Goal: Transaction & Acquisition: Purchase product/service

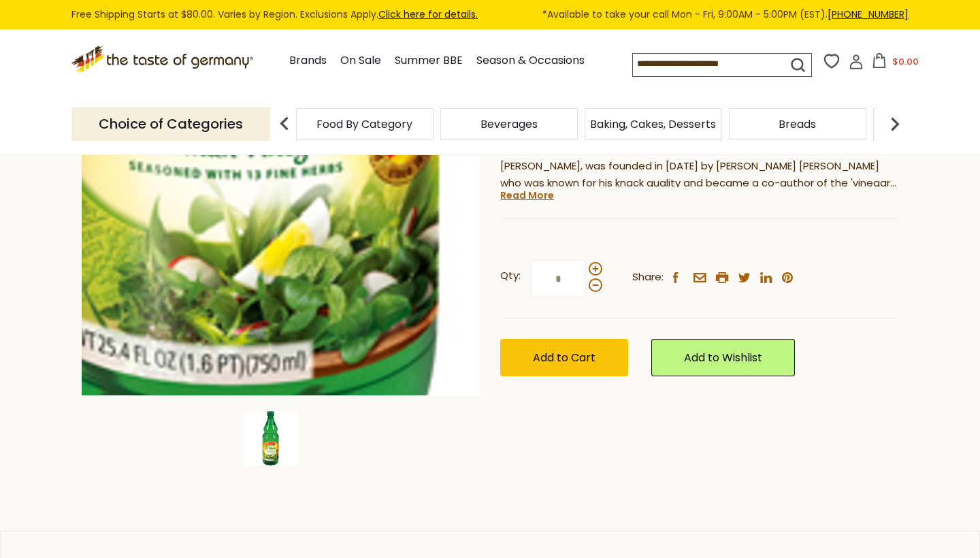
scroll to position [227, 0]
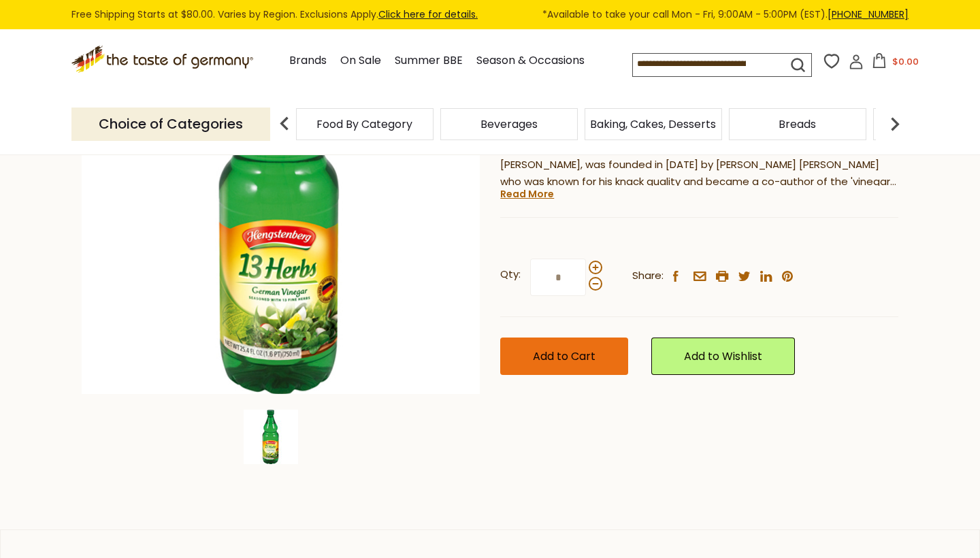
click at [560, 357] on span "Add to Cart" at bounding box center [564, 357] width 63 height 16
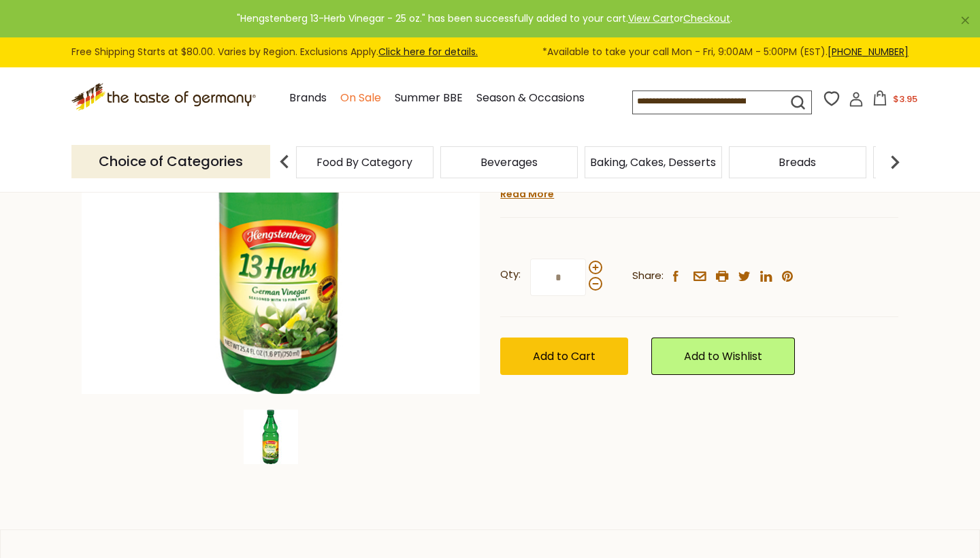
click at [340, 99] on link "On Sale" at bounding box center [360, 98] width 41 height 18
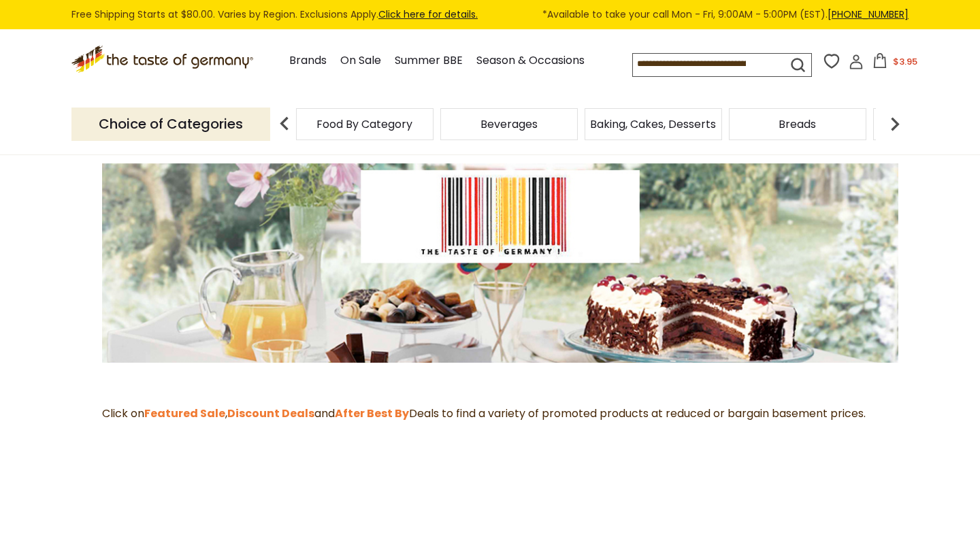
scroll to position [147, 0]
click at [219, 409] on strong "Featured Sale" at bounding box center [184, 413] width 81 height 16
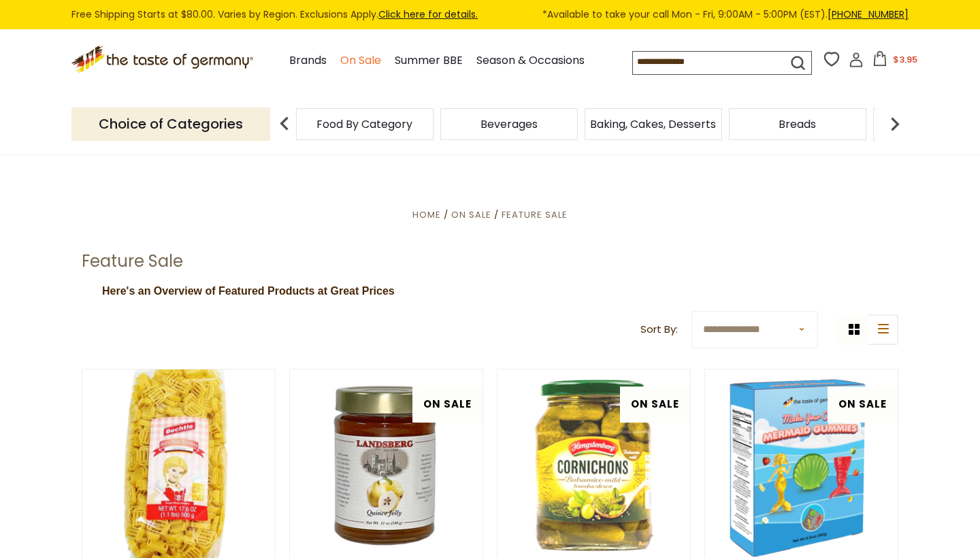
click at [340, 61] on link "On Sale" at bounding box center [360, 61] width 41 height 18
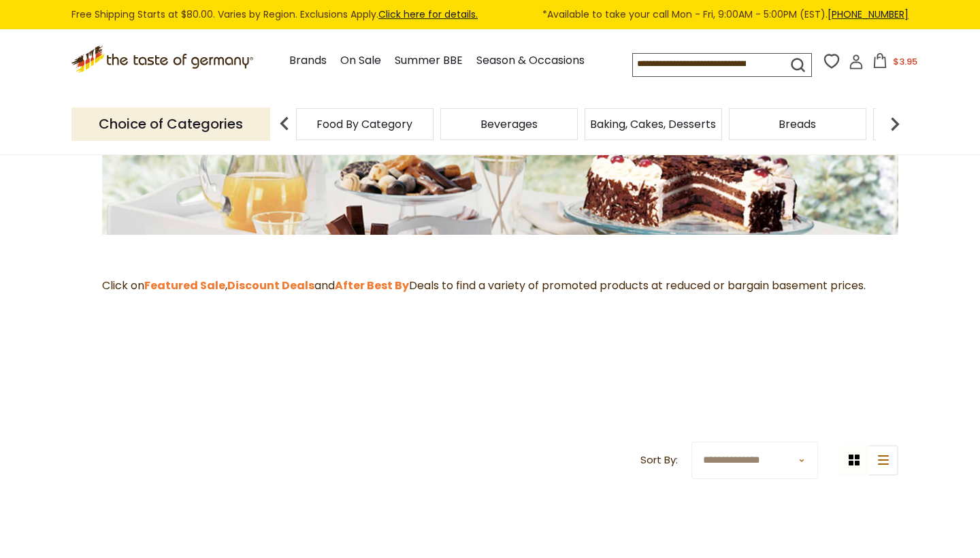
scroll to position [287, 0]
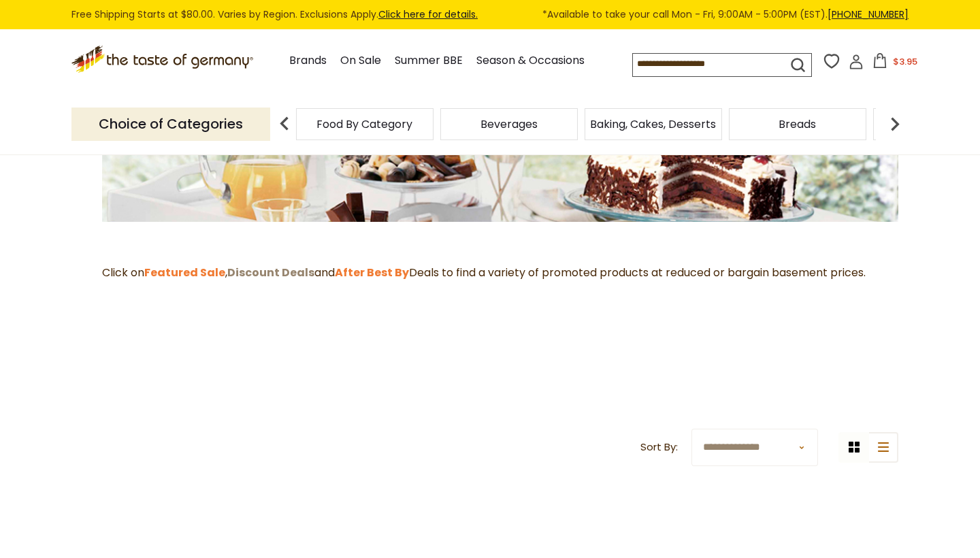
click at [285, 273] on strong "Discount Deals" at bounding box center [270, 273] width 87 height 16
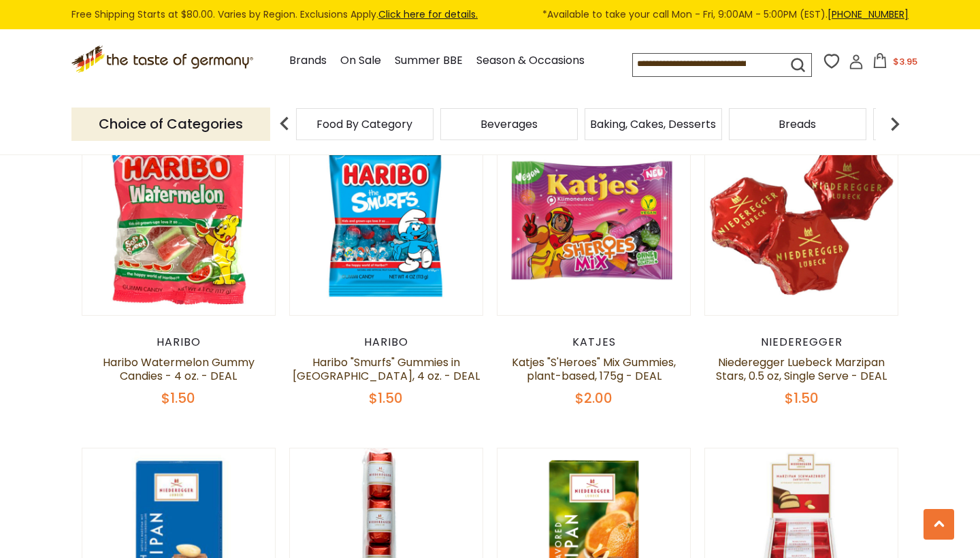
scroll to position [1283, 0]
click at [799, 355] on link "Niederegger Luebeck Marzipan Stars, 0.5 oz, Single Serve - DEAL" at bounding box center [801, 369] width 171 height 29
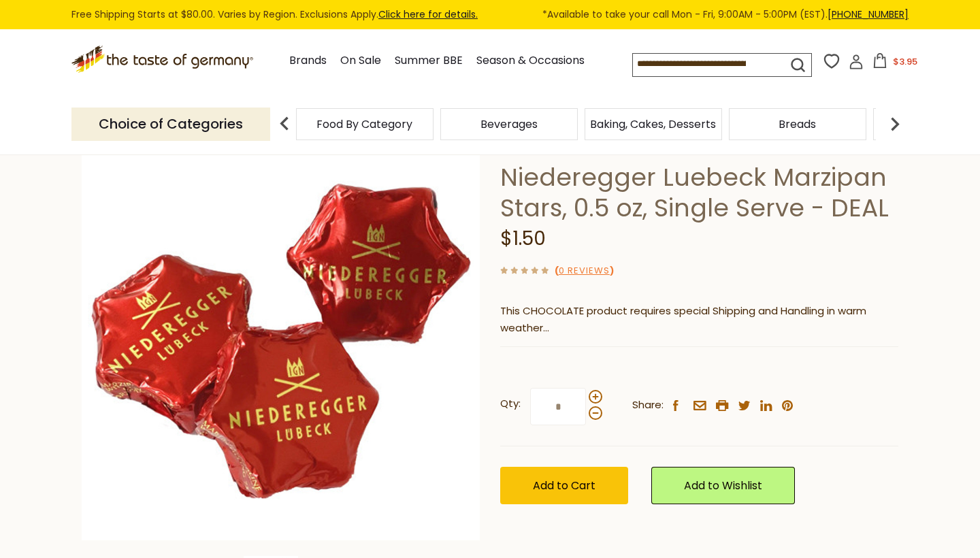
scroll to position [81, 0]
click at [596, 394] on span at bounding box center [596, 397] width 14 height 14
click at [586, 394] on input "*" at bounding box center [558, 406] width 56 height 37
click at [592, 393] on span at bounding box center [596, 397] width 14 height 14
click at [586, 393] on input "*" at bounding box center [558, 406] width 56 height 37
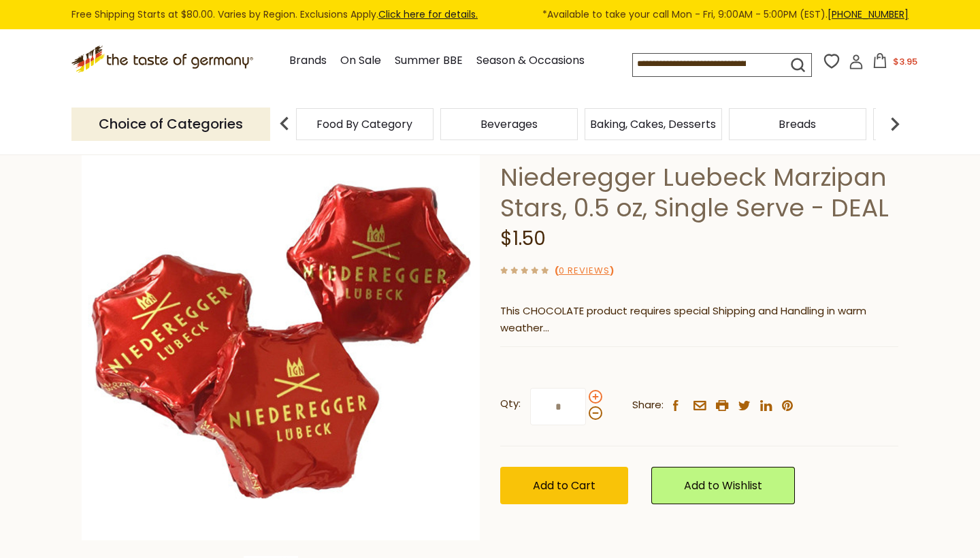
type input "*"
click at [536, 490] on span "Add to Cart" at bounding box center [564, 486] width 63 height 16
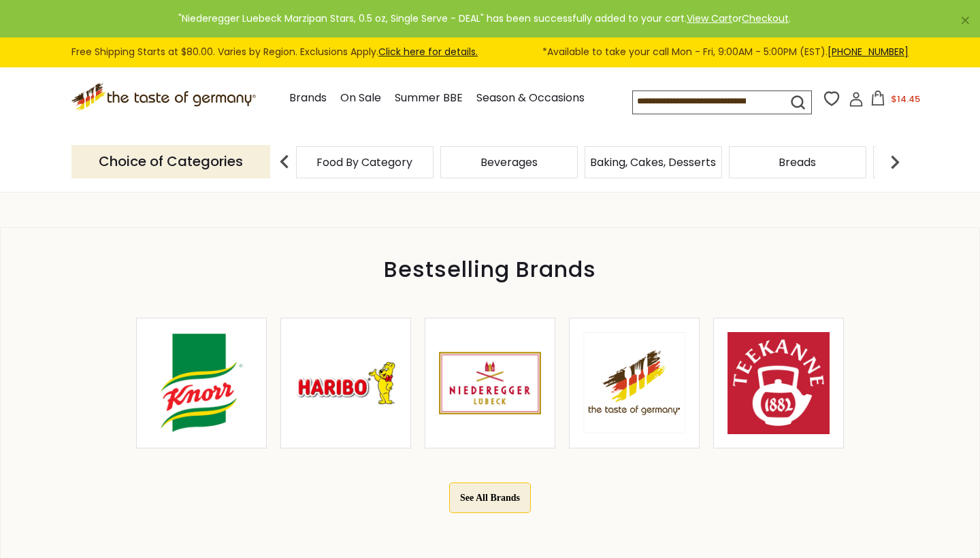
scroll to position [533, 0]
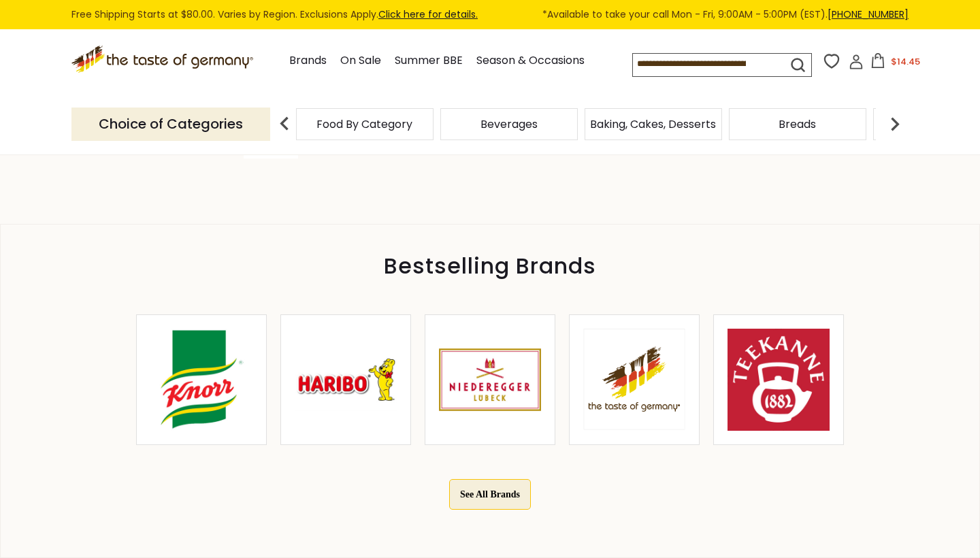
click at [202, 393] on img at bounding box center [201, 380] width 102 height 102
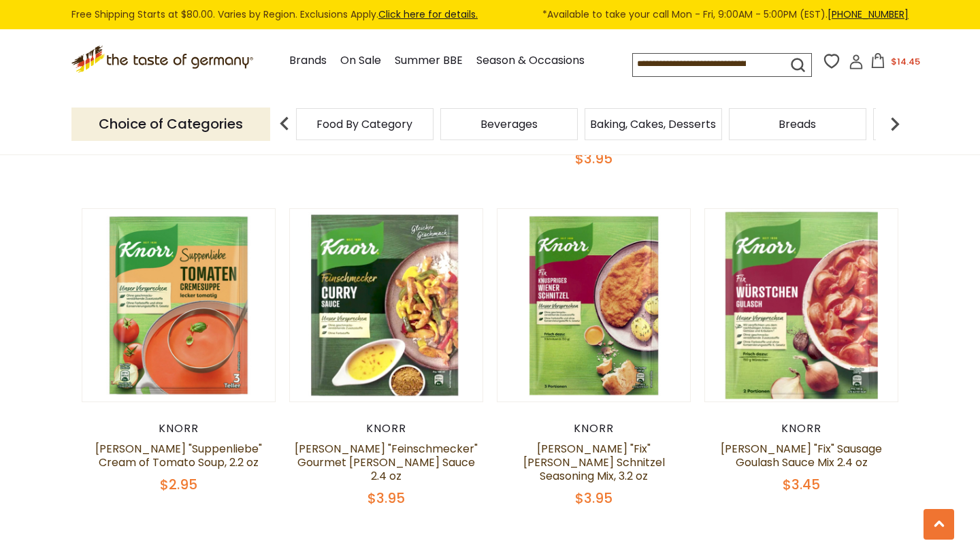
scroll to position [2625, 0]
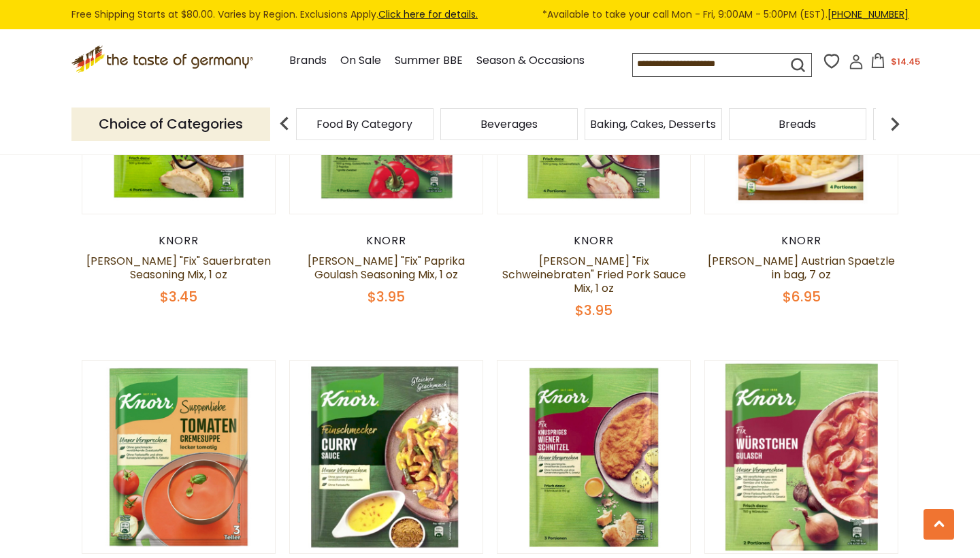
click at [174, 61] on icon ".st0{fill:#EDD300;} .st1{fill:#D33E21;}" at bounding box center [163, 60] width 184 height 28
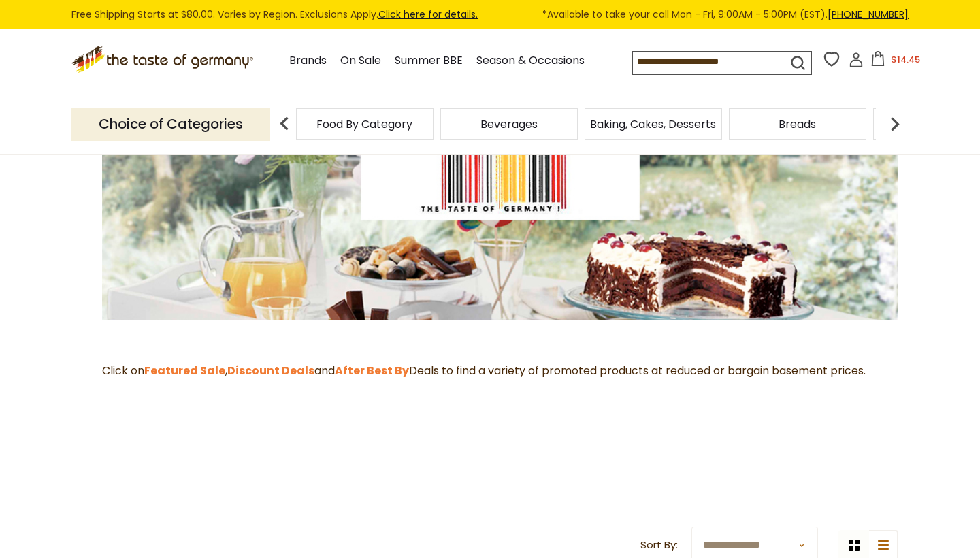
scroll to position [189, 0]
click at [391, 366] on strong "After Best By" at bounding box center [372, 371] width 74 height 16
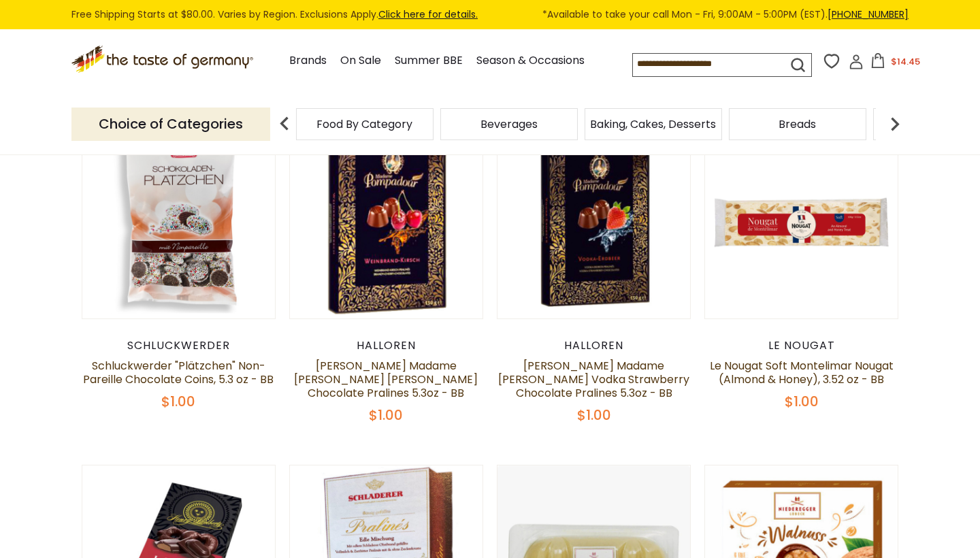
scroll to position [260, 0]
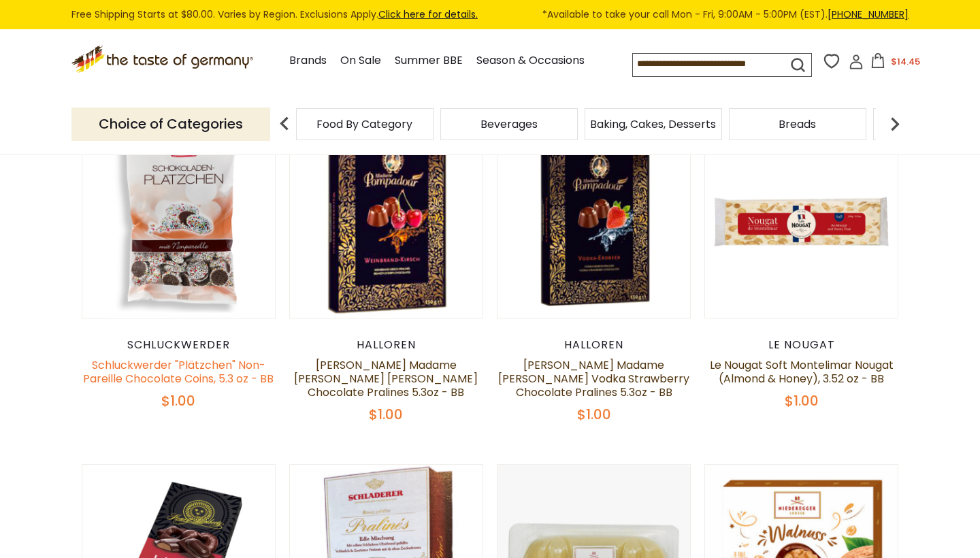
click at [208, 385] on link "Schluckwerder "Plätzchen" Non-Pareille Chocolate Coins, 5.3 oz - BB" at bounding box center [178, 371] width 191 height 29
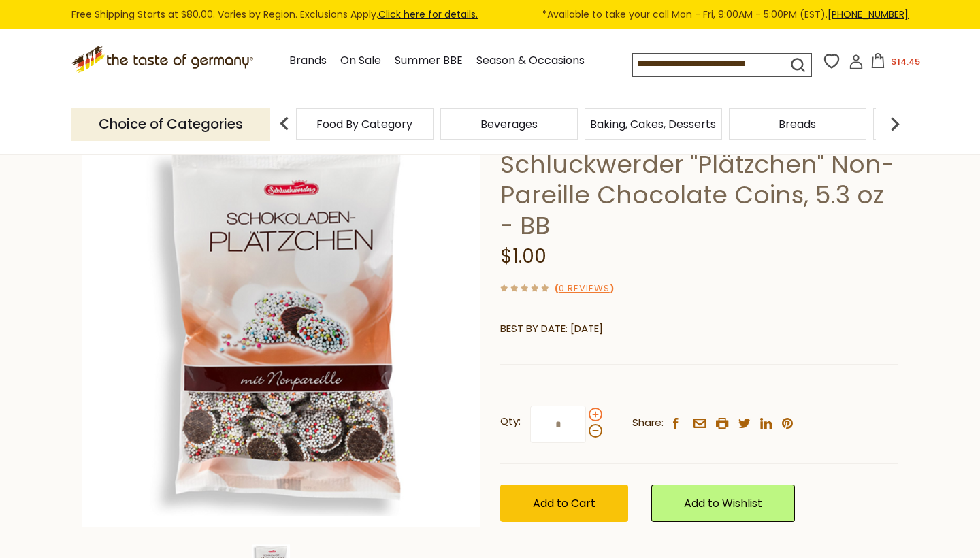
click at [594, 410] on span at bounding box center [596, 415] width 14 height 14
click at [586, 410] on input "*" at bounding box center [558, 424] width 56 height 37
type input "*"
click at [547, 502] on span "Add to Cart" at bounding box center [564, 504] width 63 height 16
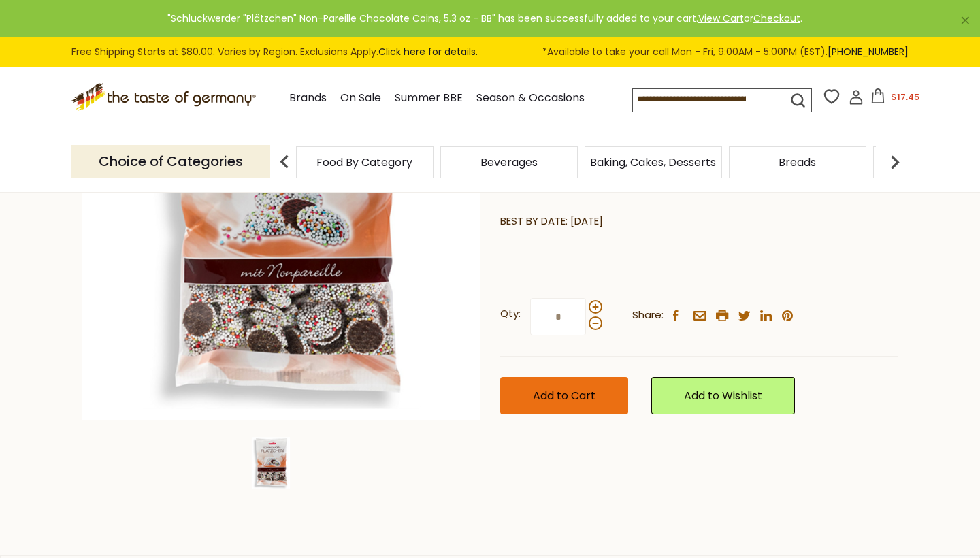
scroll to position [61, 0]
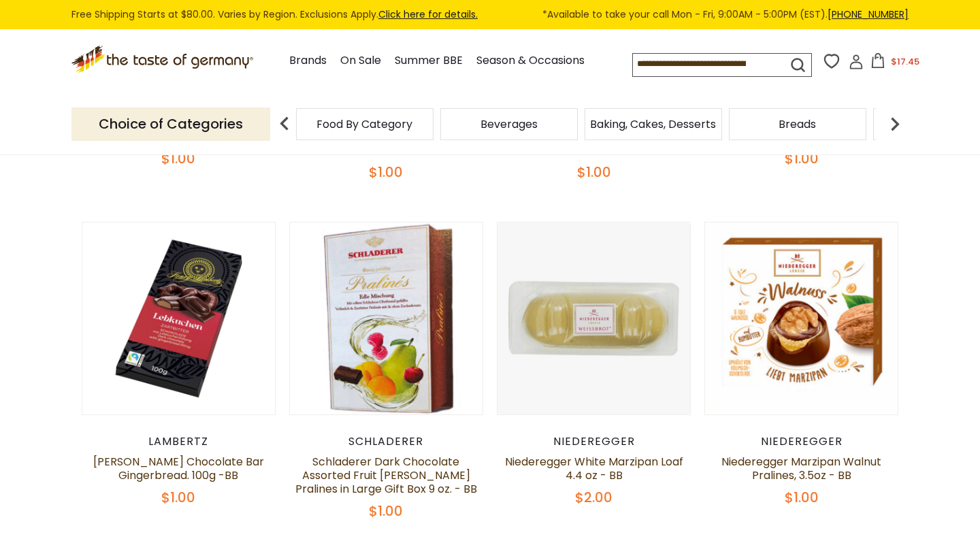
scroll to position [502, 0]
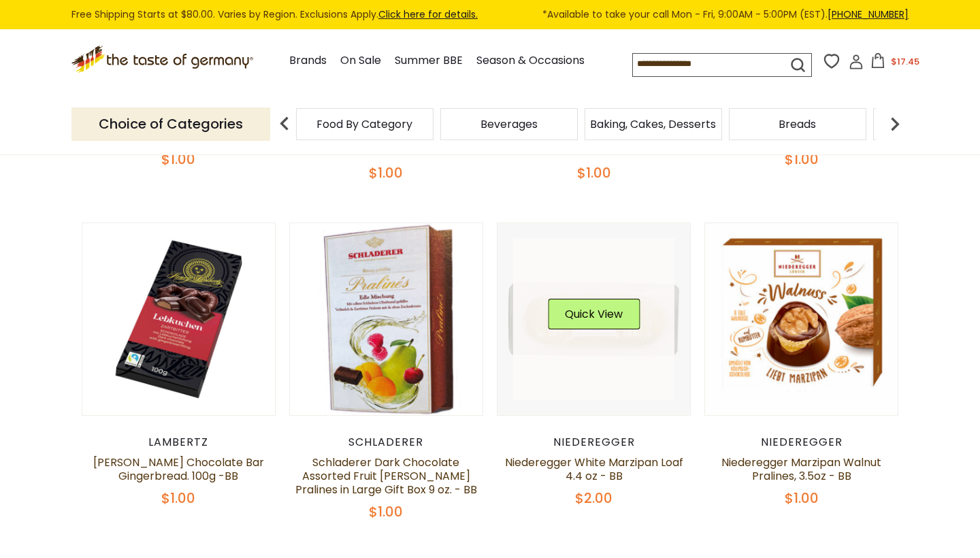
click at [568, 388] on link at bounding box center [594, 319] width 162 height 162
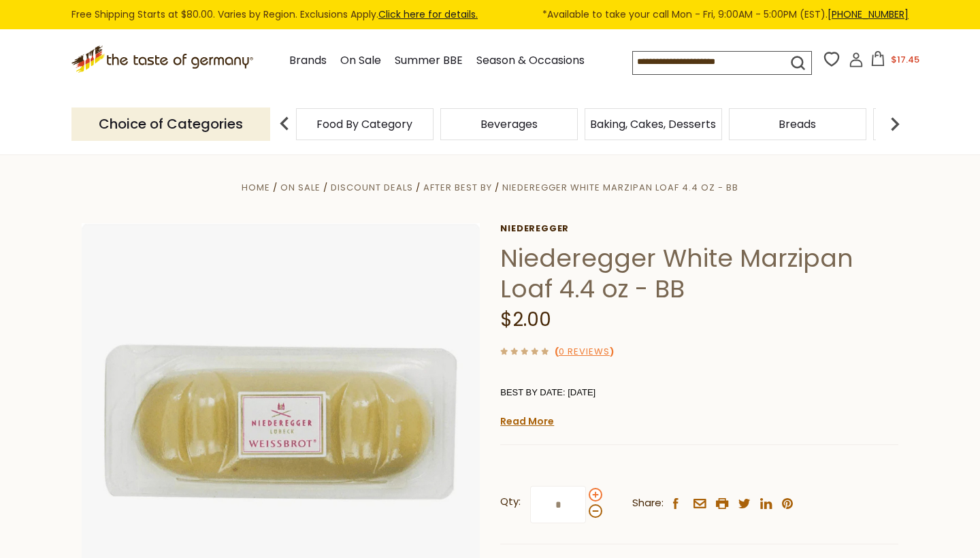
click at [594, 488] on span at bounding box center [596, 495] width 14 height 14
click at [586, 486] on input "*" at bounding box center [558, 504] width 56 height 37
type input "*"
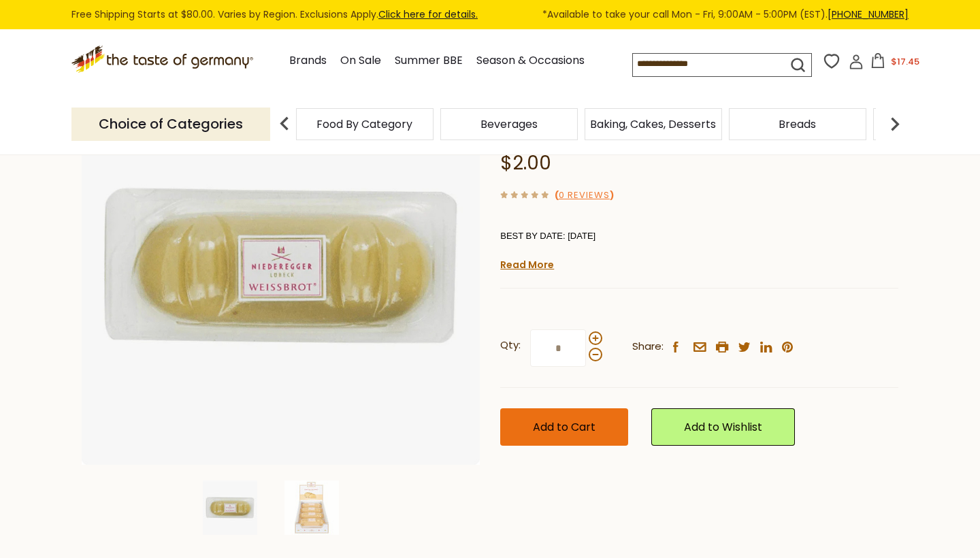
scroll to position [164, 0]
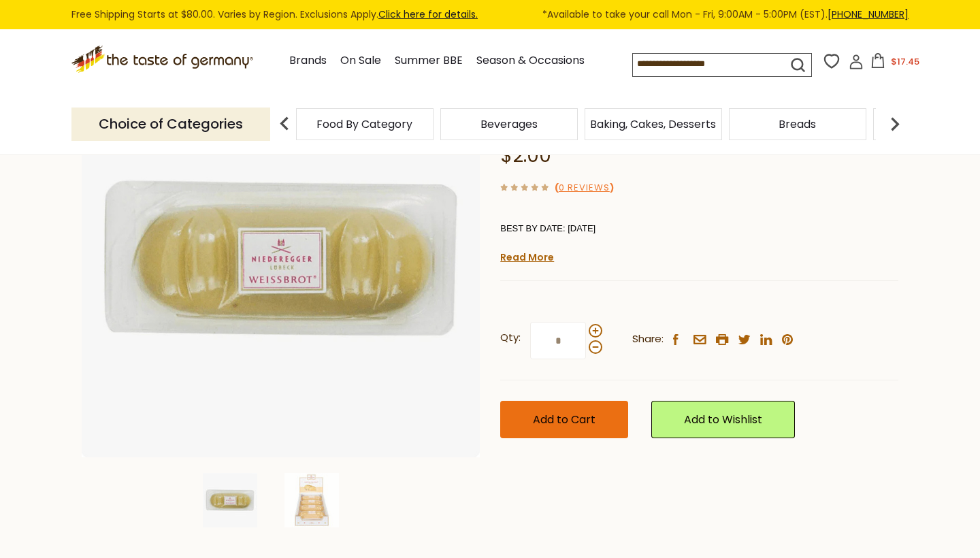
click at [566, 414] on span "Add to Cart" at bounding box center [564, 420] width 63 height 16
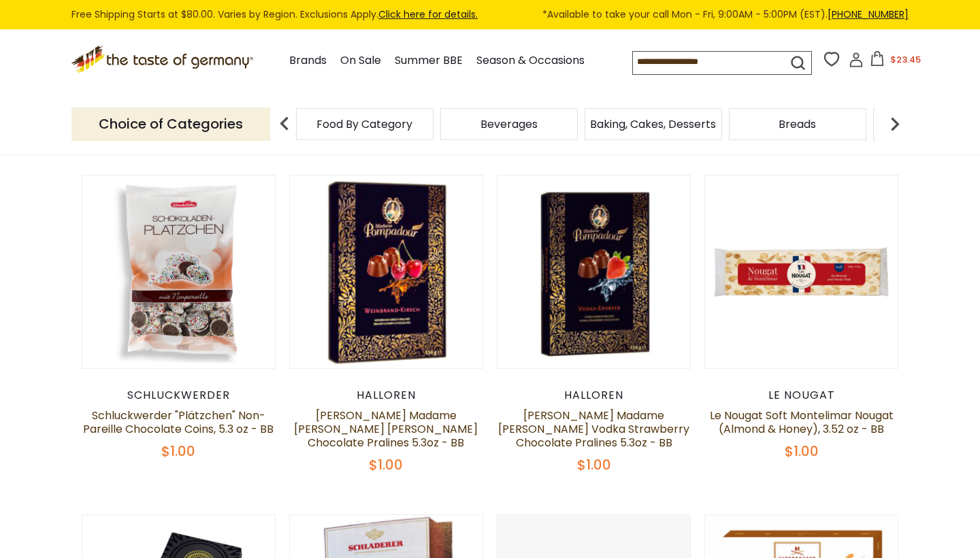
scroll to position [246, 0]
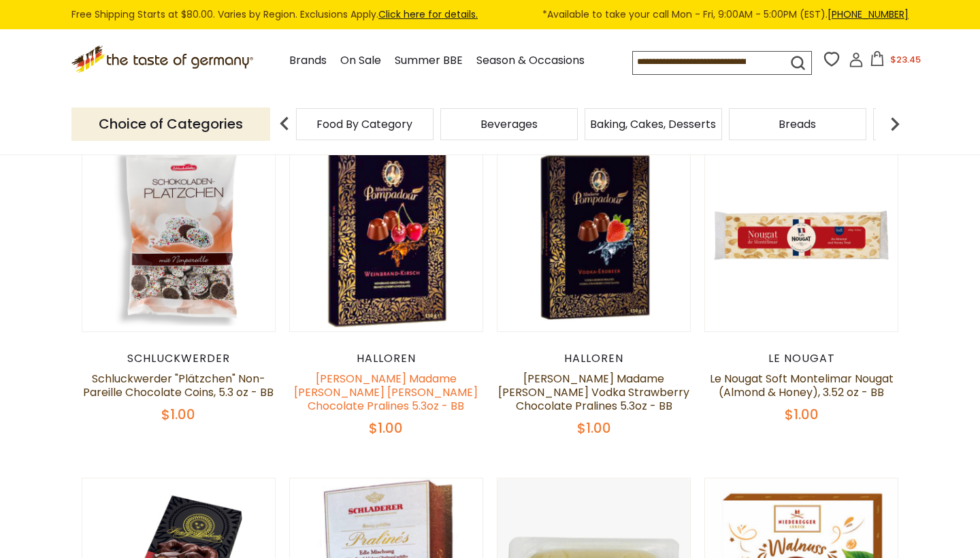
click at [442, 408] on link "[PERSON_NAME] Madame [PERSON_NAME] [PERSON_NAME] Chocolate Pralines 5.3oz - BB" at bounding box center [386, 392] width 184 height 43
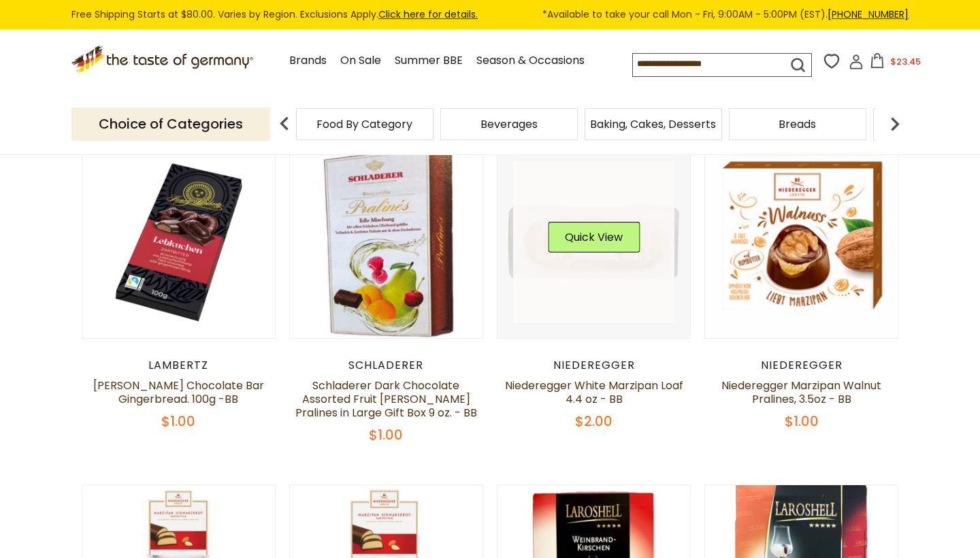
scroll to position [585, 0]
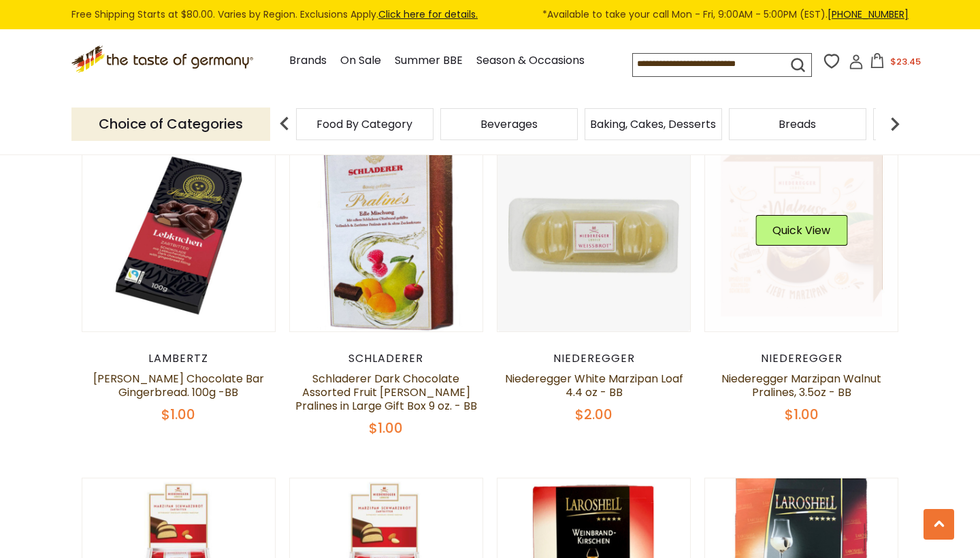
click at [809, 302] on link at bounding box center [802, 236] width 162 height 162
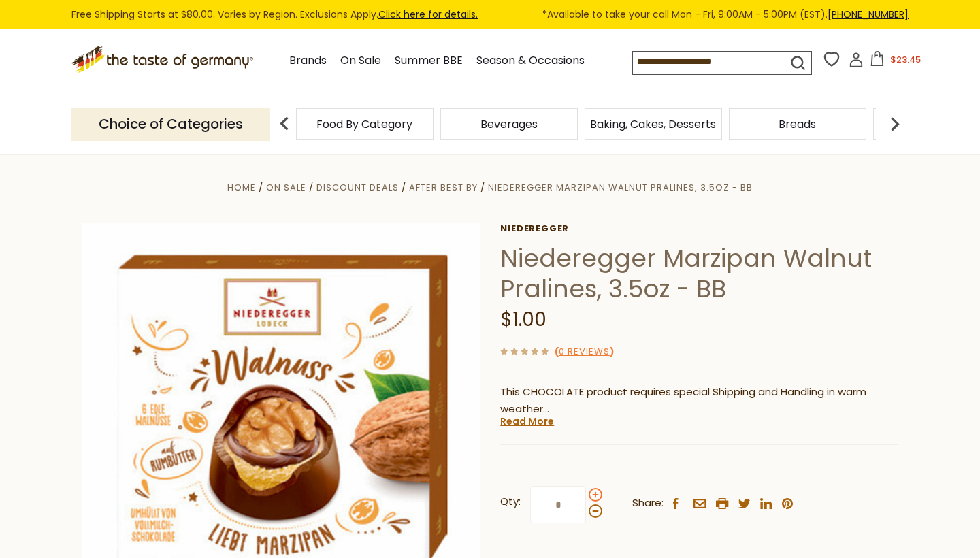
click at [595, 492] on span at bounding box center [596, 495] width 14 height 14
click at [586, 492] on input "*" at bounding box center [558, 504] width 56 height 37
type input "*"
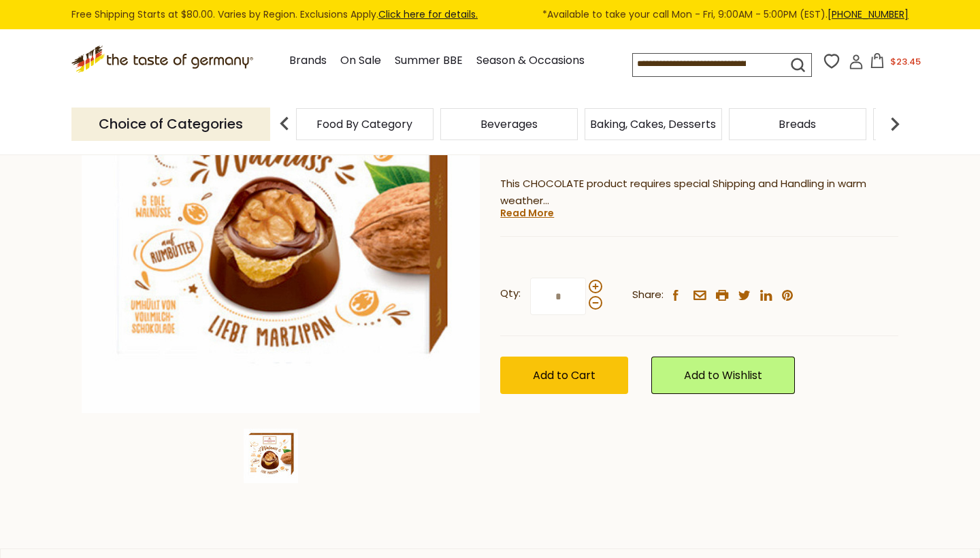
scroll to position [217, 0]
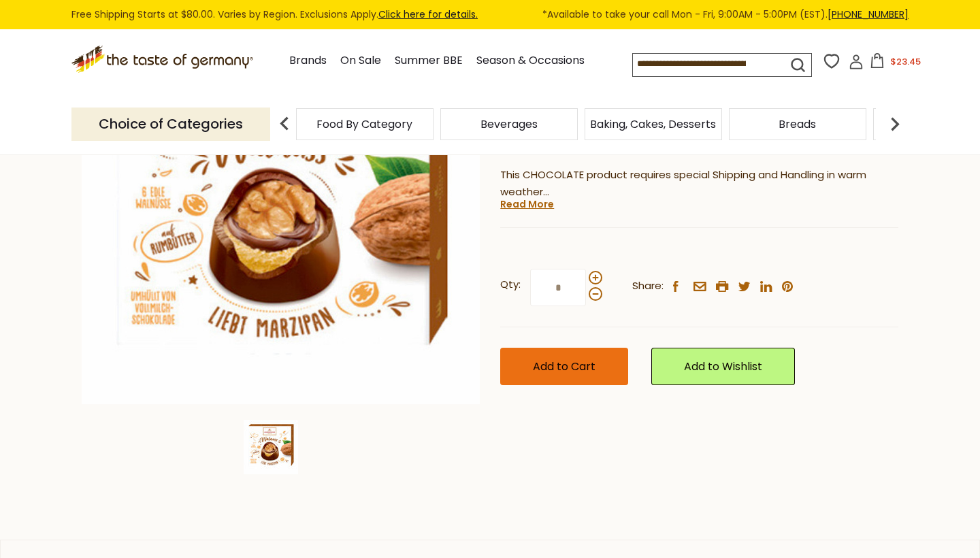
click at [559, 365] on span "Add to Cart" at bounding box center [564, 367] width 63 height 16
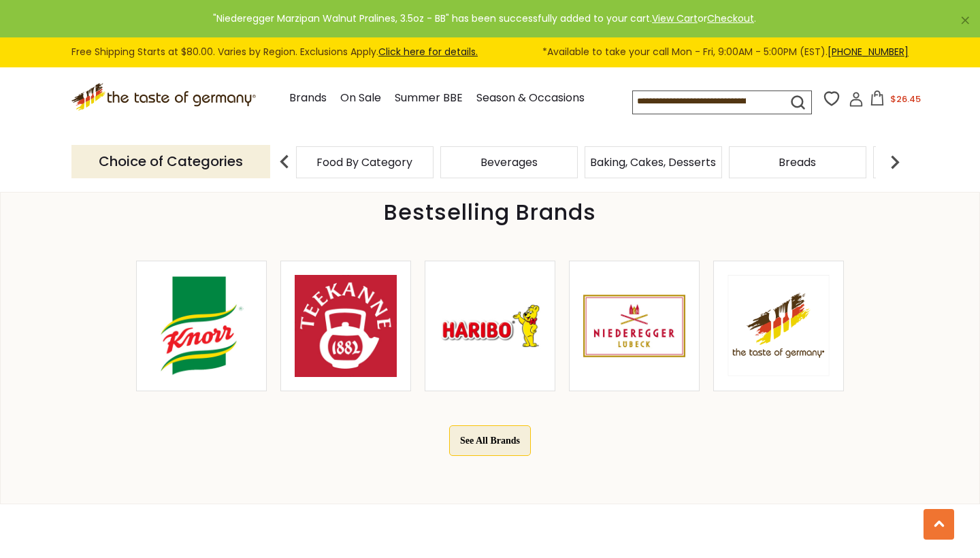
scroll to position [587, 0]
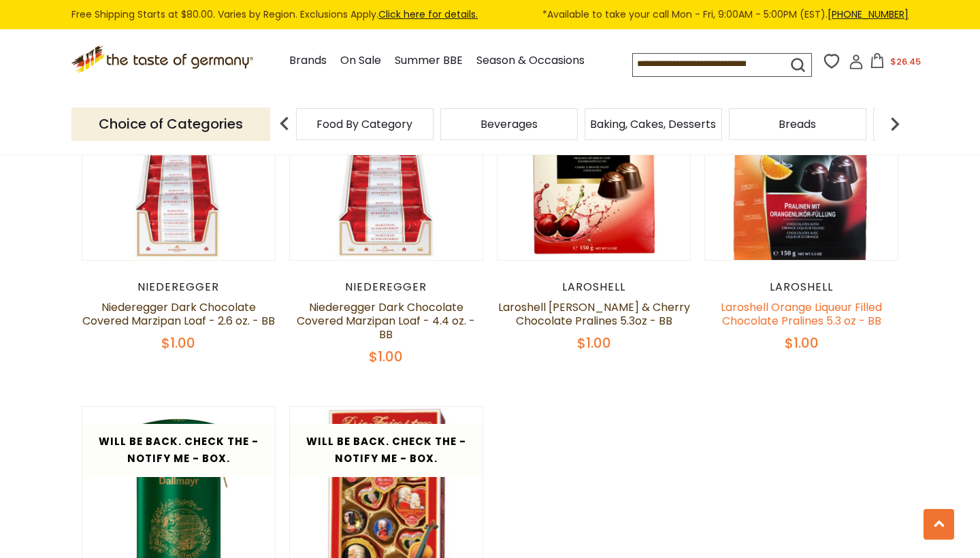
scroll to position [988, 0]
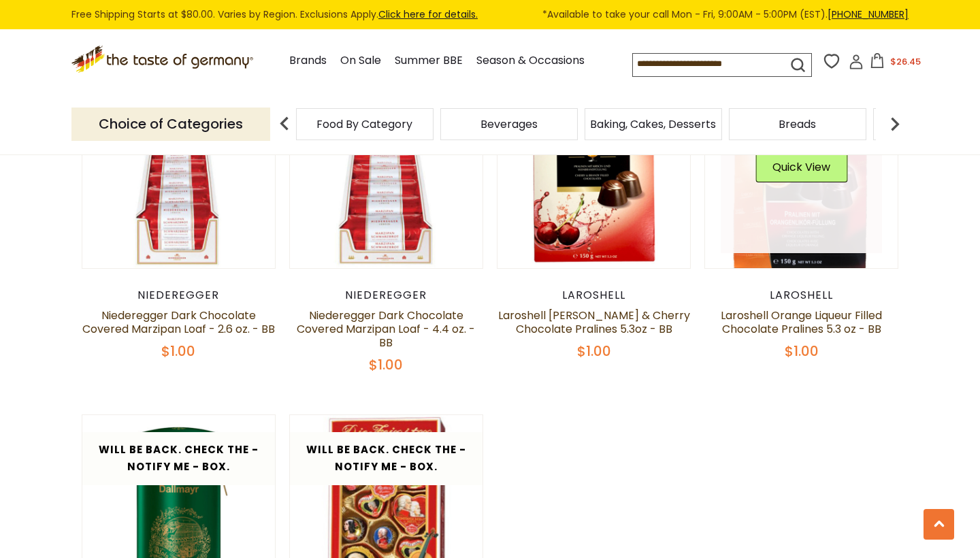
click at [805, 248] on link at bounding box center [802, 172] width 162 height 162
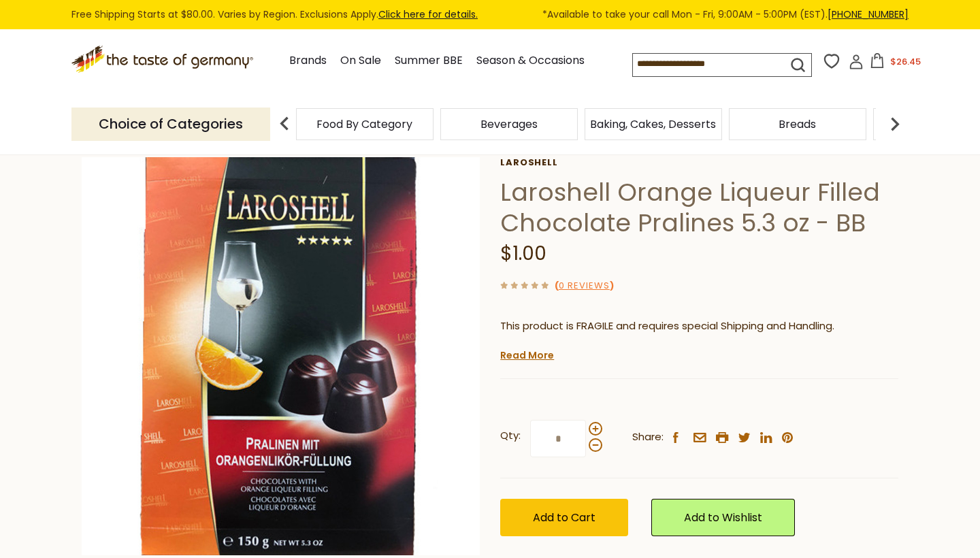
scroll to position [71, 0]
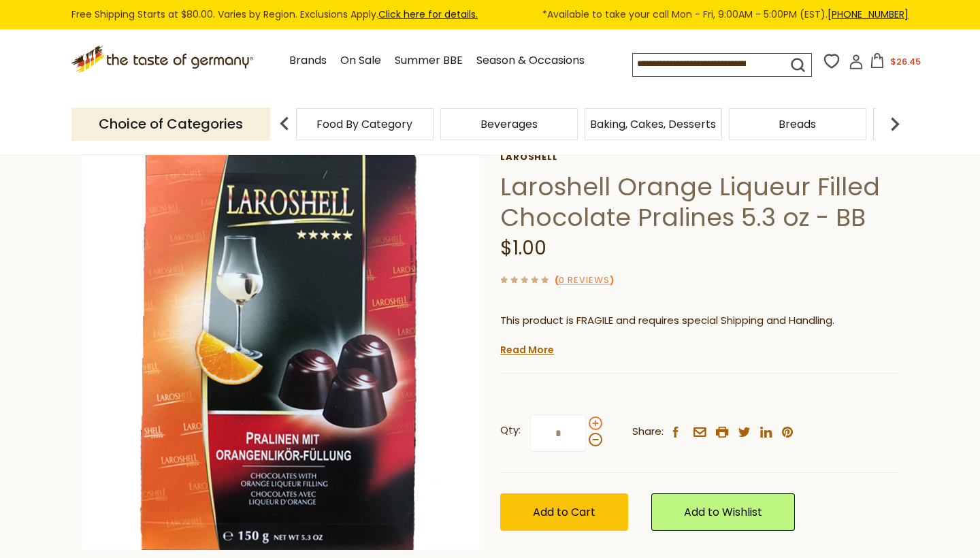
click at [592, 420] on span at bounding box center [596, 424] width 14 height 14
click at [586, 420] on input "*" at bounding box center [558, 433] width 56 height 37
click at [597, 437] on span at bounding box center [596, 440] width 14 height 14
click at [586, 437] on input "*" at bounding box center [558, 433] width 56 height 37
click at [593, 421] on span at bounding box center [596, 424] width 14 height 14
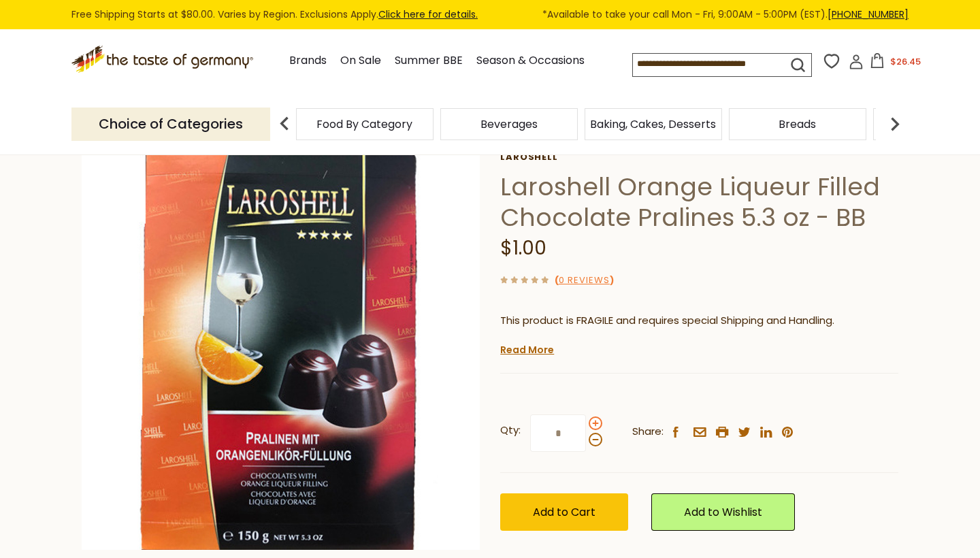
click at [586, 421] on input "*" at bounding box center [558, 433] width 56 height 37
type input "*"
click at [554, 504] on span "Add to Cart" at bounding box center [564, 512] width 63 height 16
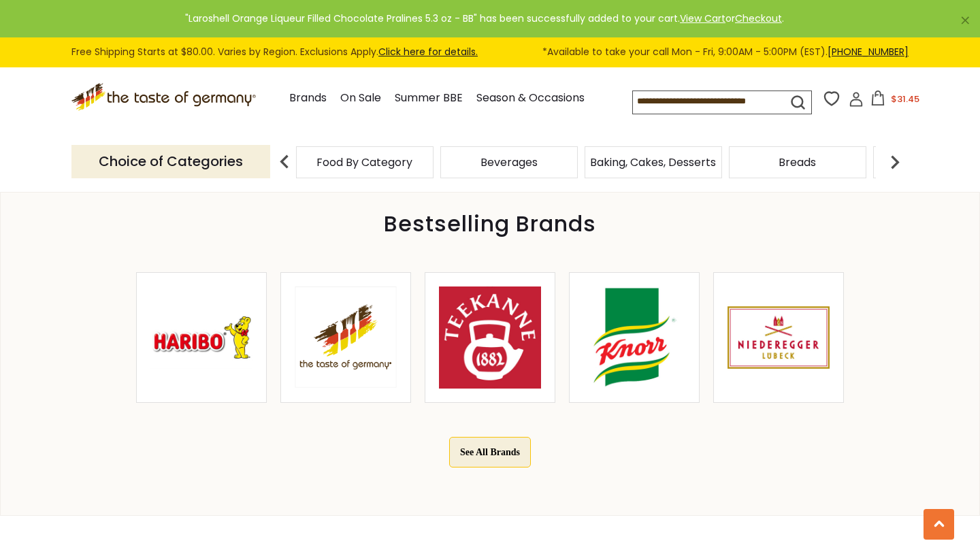
scroll to position [575, 0]
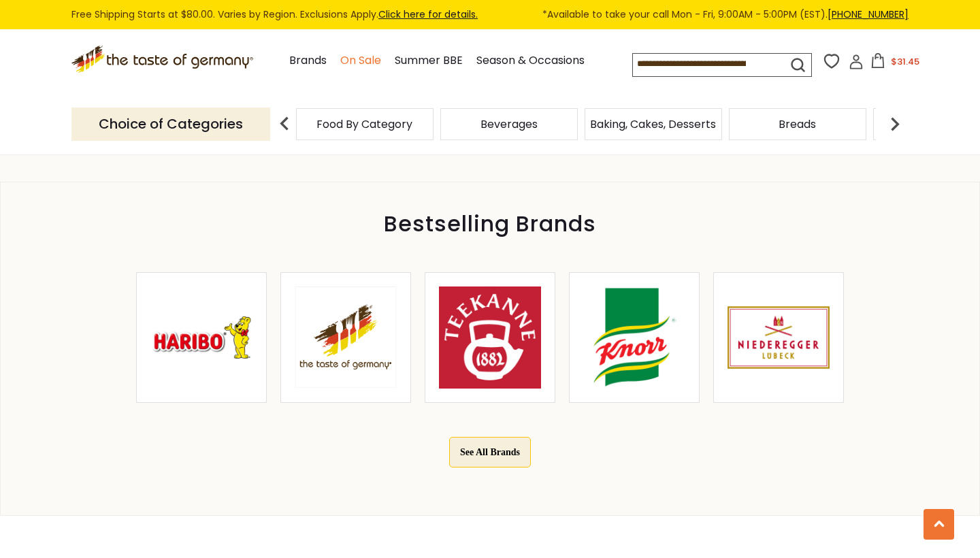
click at [340, 57] on link "On Sale" at bounding box center [360, 61] width 41 height 18
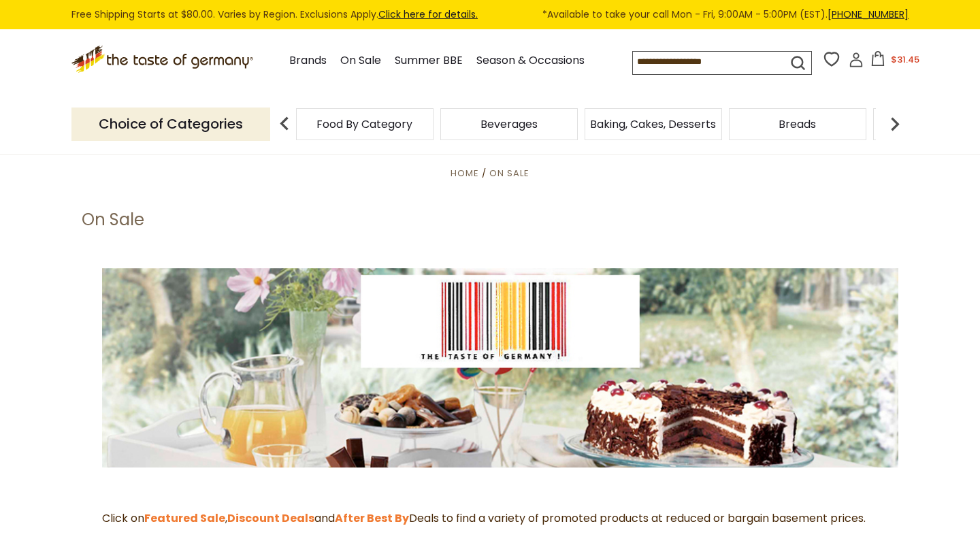
scroll to position [174, 0]
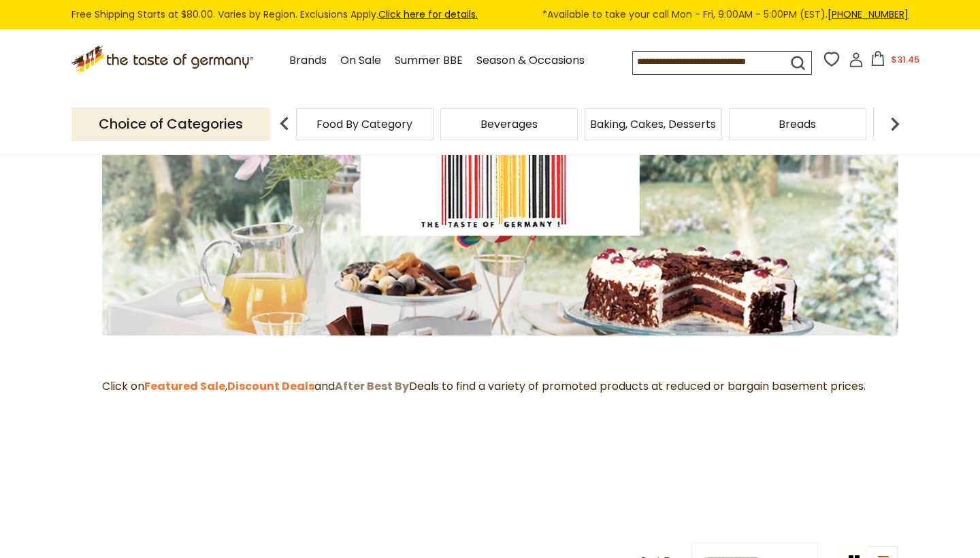
click at [380, 387] on strong "After Best By" at bounding box center [372, 387] width 74 height 16
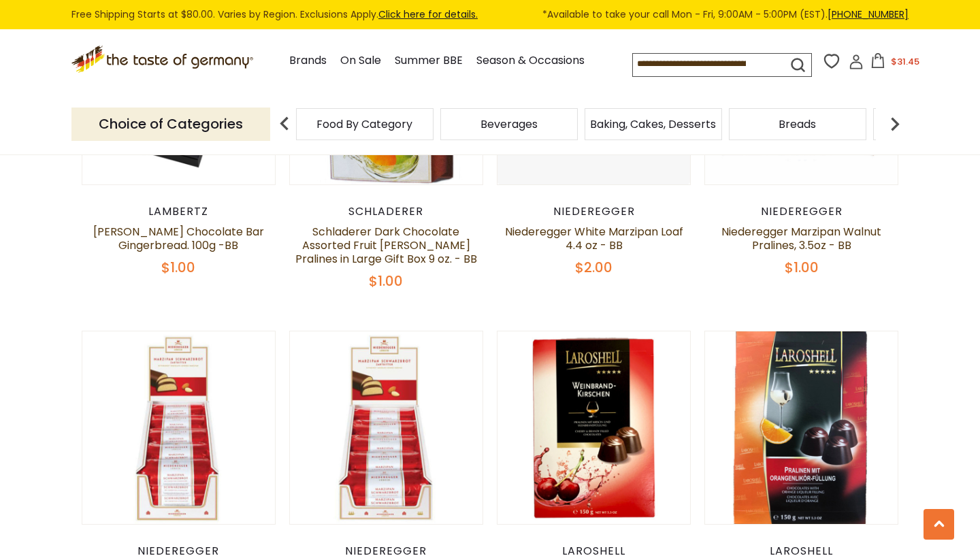
scroll to position [726, 0]
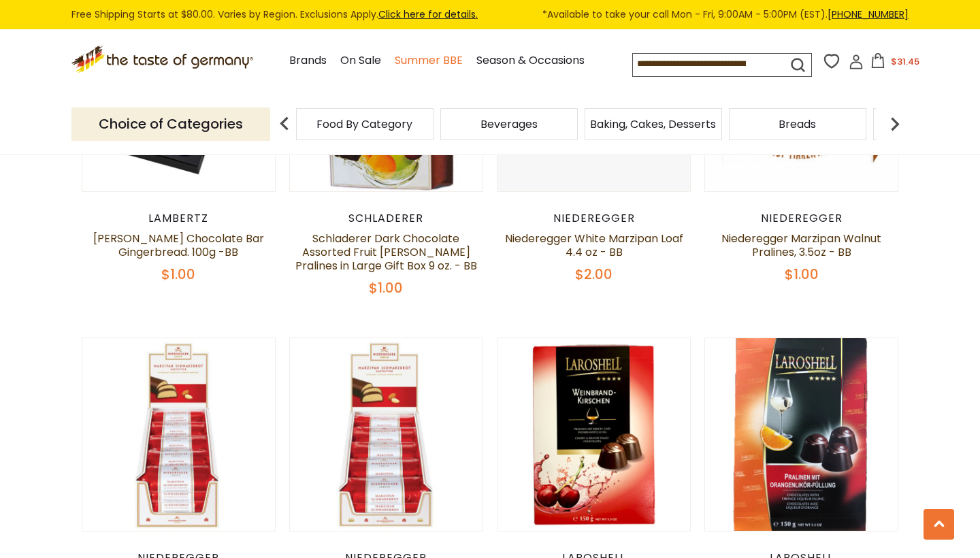
click at [395, 55] on link "Summer BBE" at bounding box center [429, 61] width 68 height 18
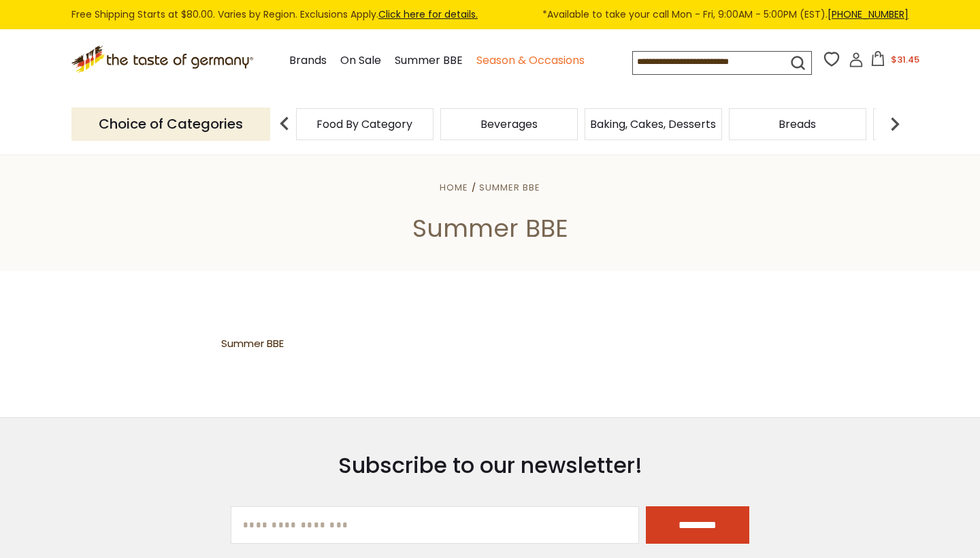
click at [477, 57] on link "Season & Occasions" at bounding box center [531, 61] width 108 height 18
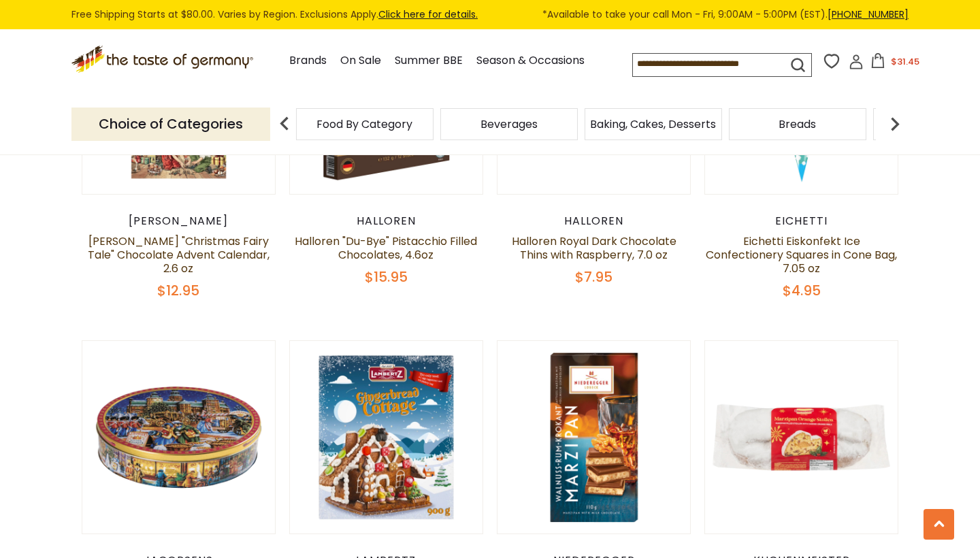
scroll to position [636, 0]
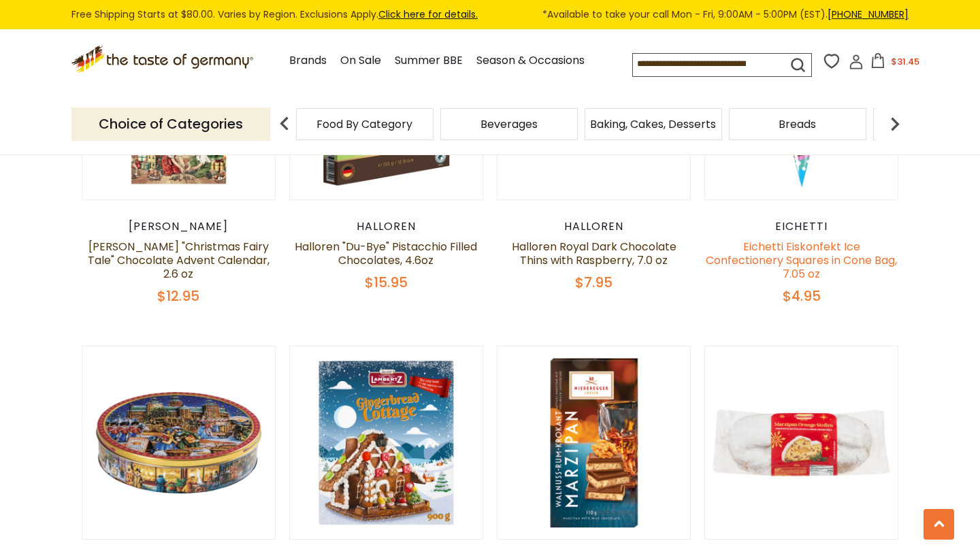
click at [780, 239] on link "Eichetti Eiskonfekt Ice Confectionery Squares in Cone Bag, 7.05 oz" at bounding box center [801, 260] width 191 height 43
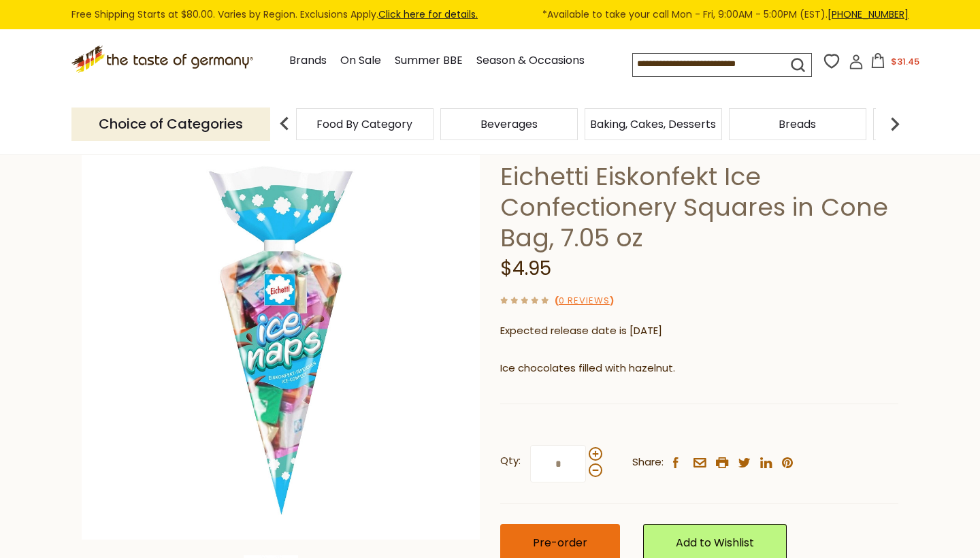
click at [573, 544] on span "Pre-order" at bounding box center [560, 543] width 54 height 16
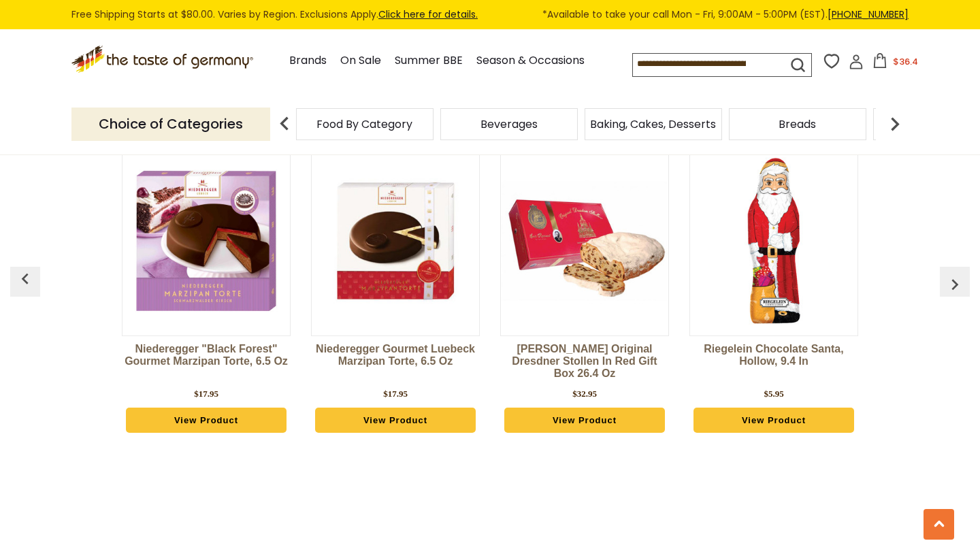
scroll to position [1052, 0]
click at [340, 61] on link "On Sale" at bounding box center [360, 61] width 41 height 18
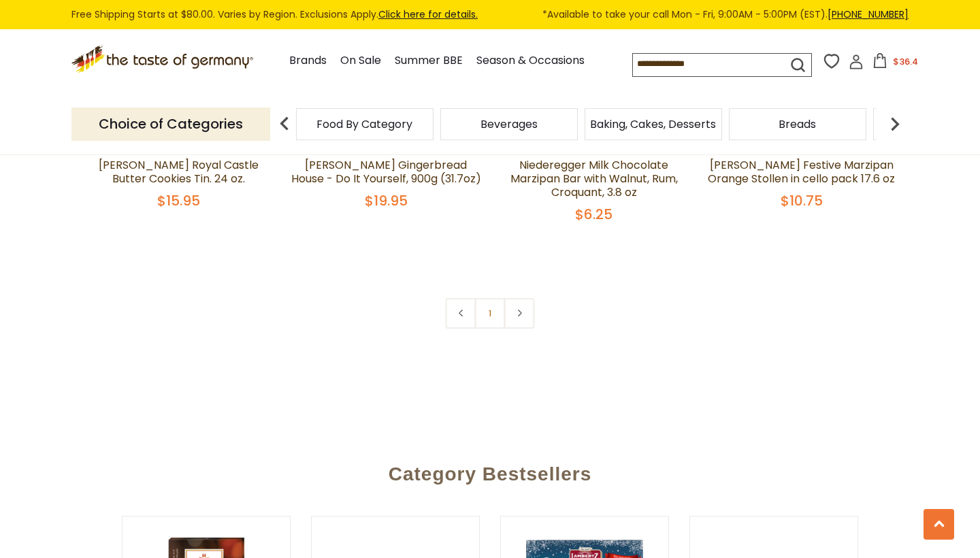
scroll to position [1101, 0]
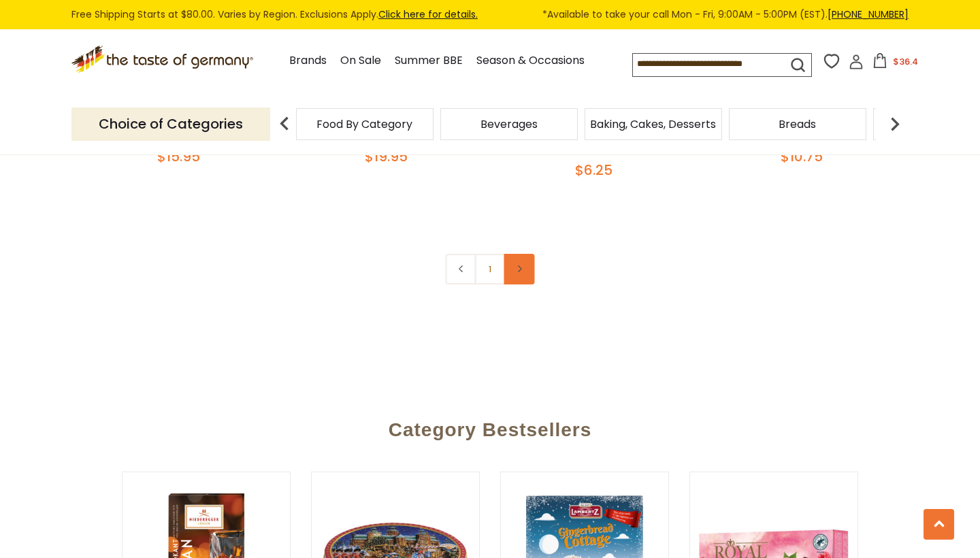
click at [521, 265] on icon at bounding box center [519, 268] width 8 height 7
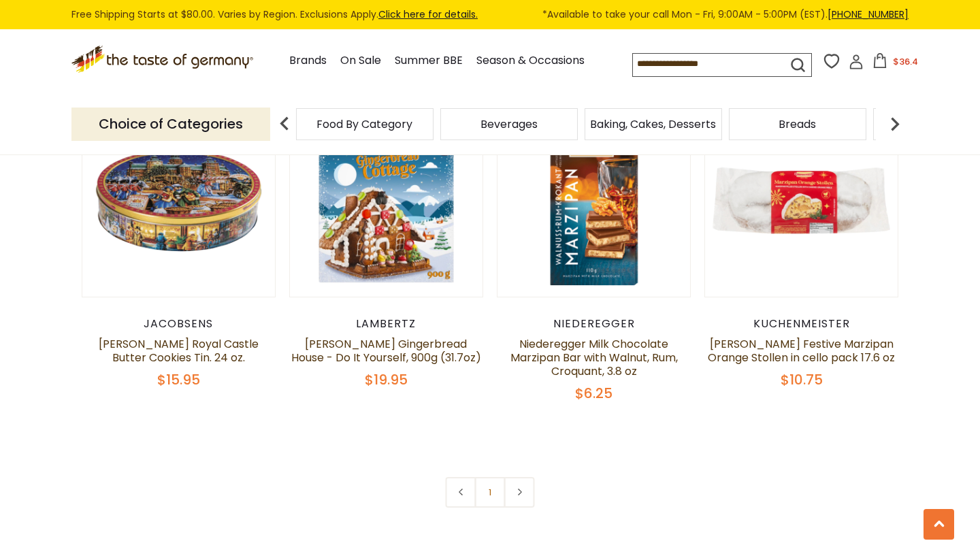
scroll to position [873, 0]
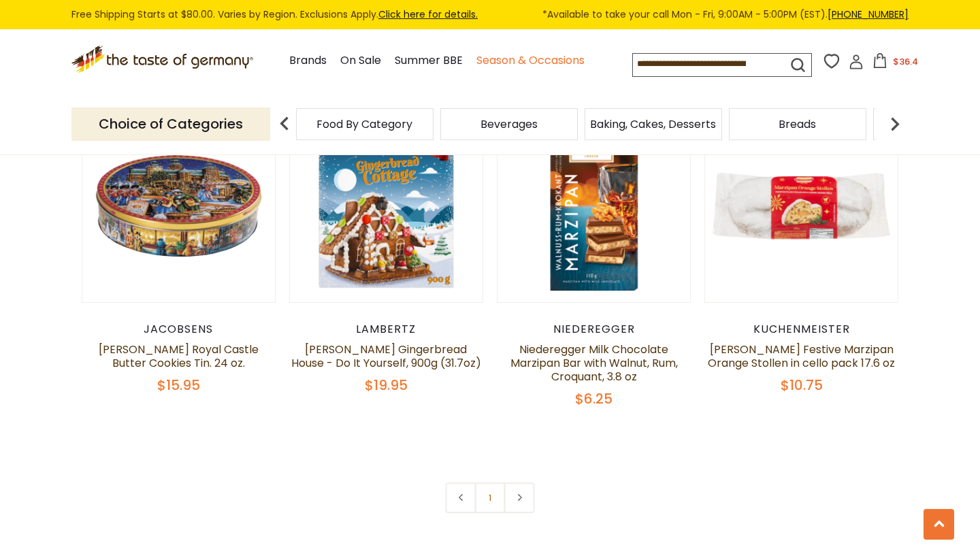
click at [494, 60] on link "Season & Occasions" at bounding box center [531, 61] width 108 height 18
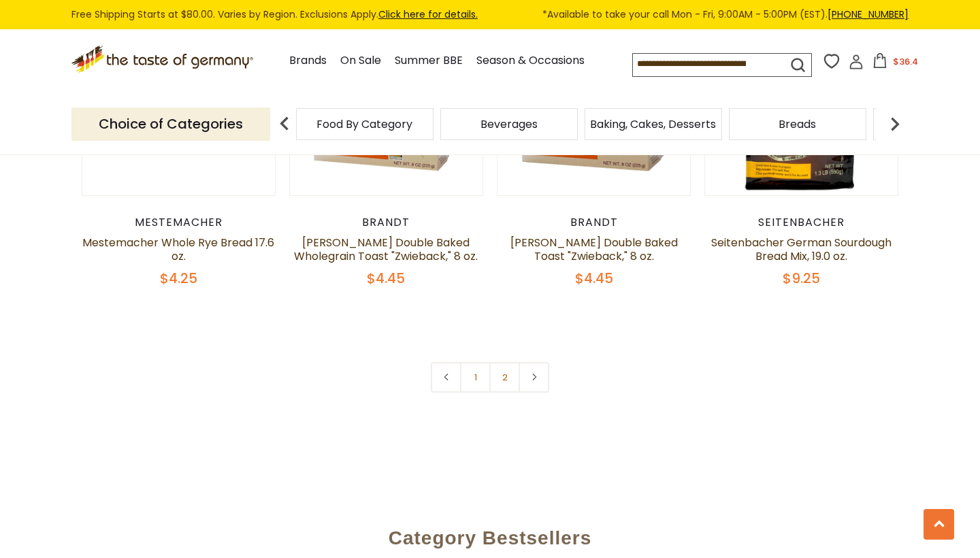
scroll to position [3180, 0]
click at [538, 375] on icon at bounding box center [534, 377] width 8 height 7
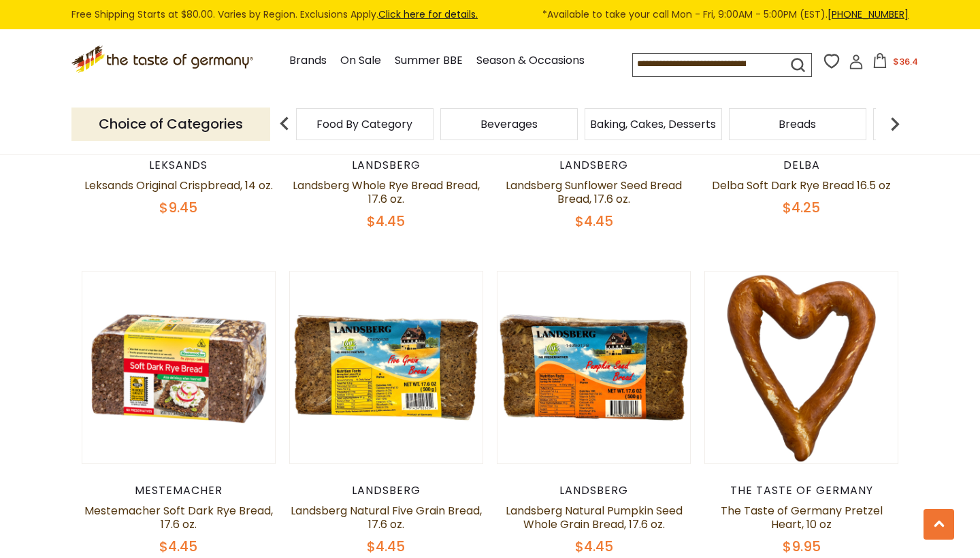
click at [434, 134] on div "Baking, Cakes, Desserts" at bounding box center [365, 124] width 138 height 32
click at [630, 125] on span "Baking, Cakes, Desserts" at bounding box center [653, 124] width 126 height 10
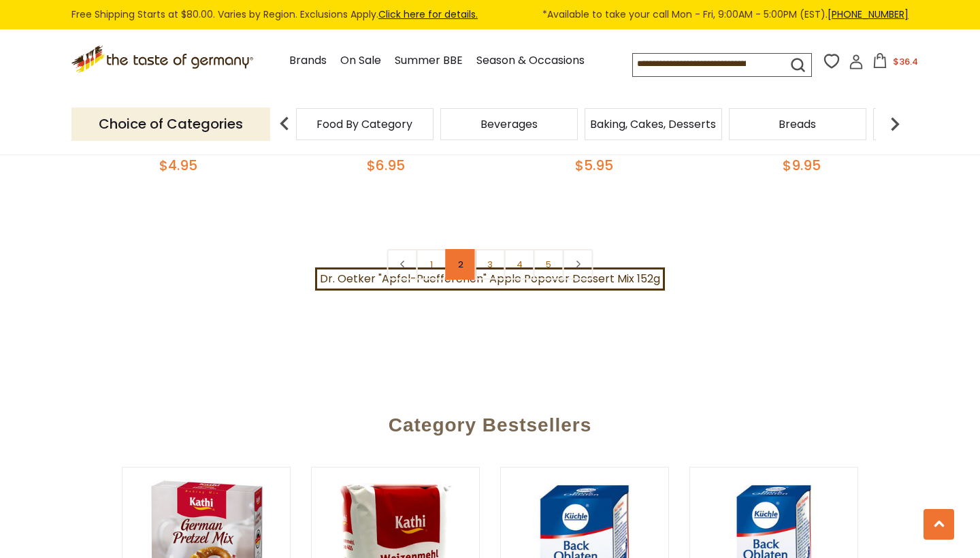
click at [457, 253] on link "2" at bounding box center [461, 264] width 31 height 31
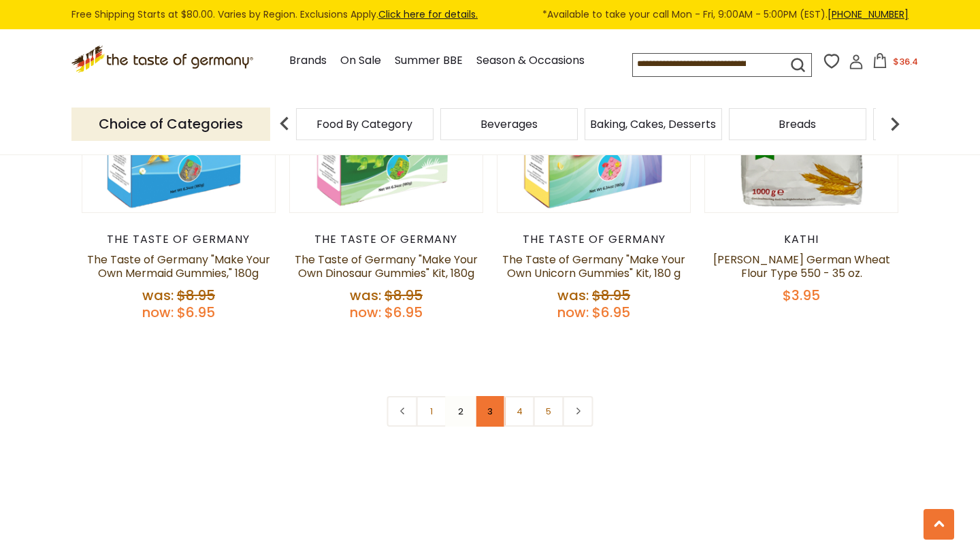
click at [496, 396] on link "3" at bounding box center [490, 411] width 31 height 31
